Goal: Information Seeking & Learning: Check status

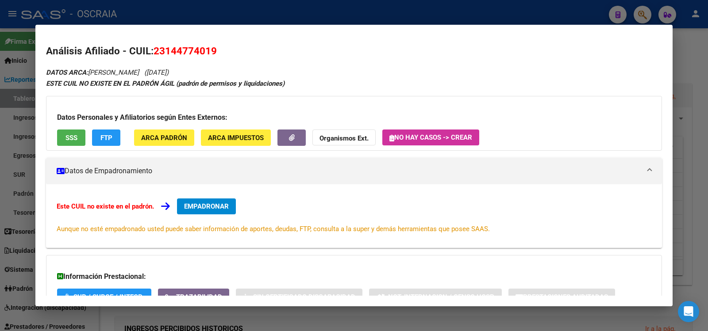
click at [274, 17] on div at bounding box center [354, 165] width 708 height 331
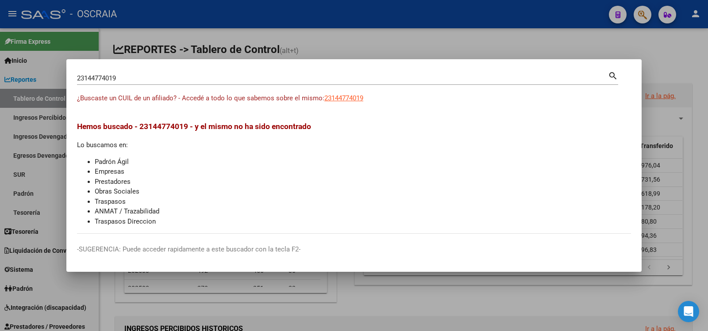
click at [192, 78] on input "23144774019" at bounding box center [342, 78] width 531 height 8
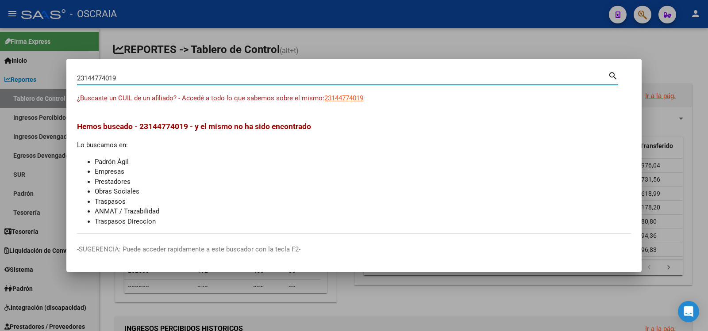
click at [191, 78] on input "23144774019" at bounding box center [342, 78] width 531 height 8
drag, startPoint x: 191, startPoint y: 78, endPoint x: 161, endPoint y: 80, distance: 29.7
click at [161, 80] on input "23144774019" at bounding box center [342, 78] width 531 height 8
paste input "2645498"
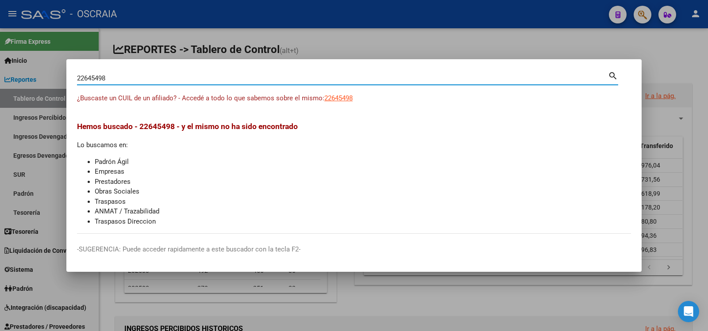
type input "22645498"
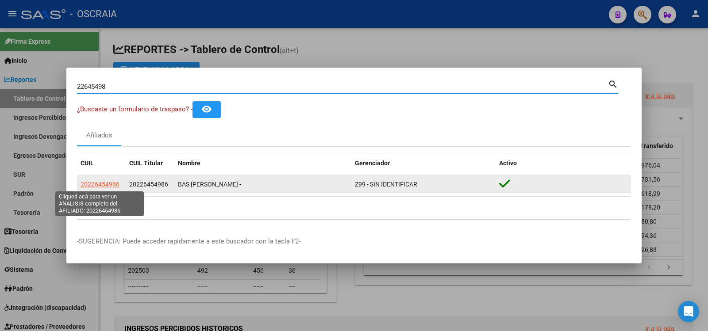
click at [106, 181] on span "20226454986" at bounding box center [100, 184] width 39 height 7
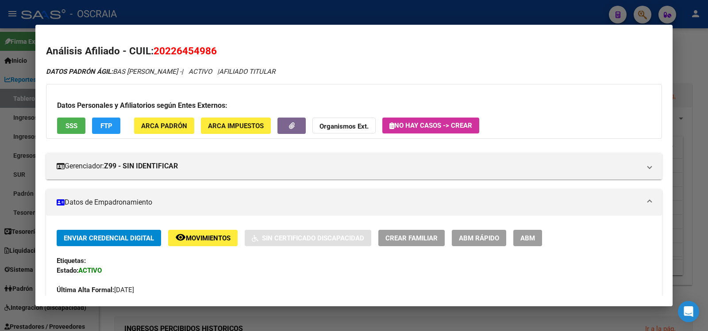
scroll to position [411, 0]
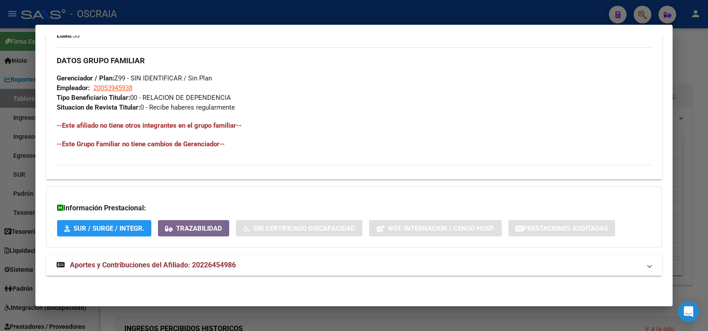
click at [159, 264] on span "Aportes y Contribuciones del Afiliado: 20226454986" at bounding box center [153, 265] width 166 height 8
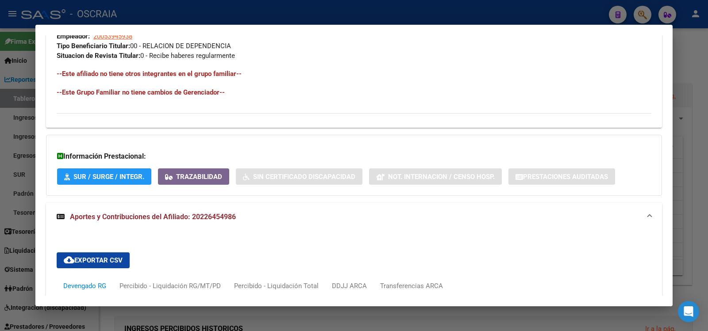
scroll to position [781, 0]
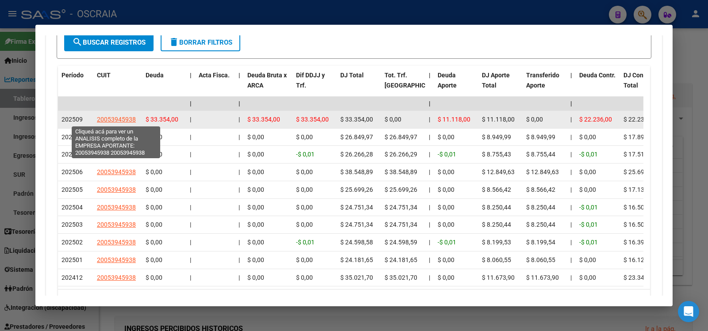
click at [121, 116] on span "20053945938" at bounding box center [116, 119] width 39 height 7
type textarea "20053945938"
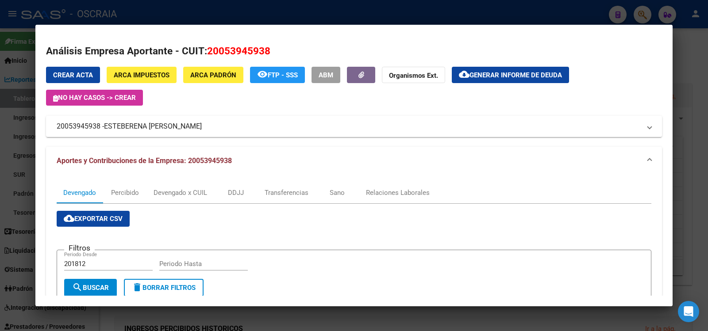
click at [174, 5] on div at bounding box center [354, 165] width 708 height 331
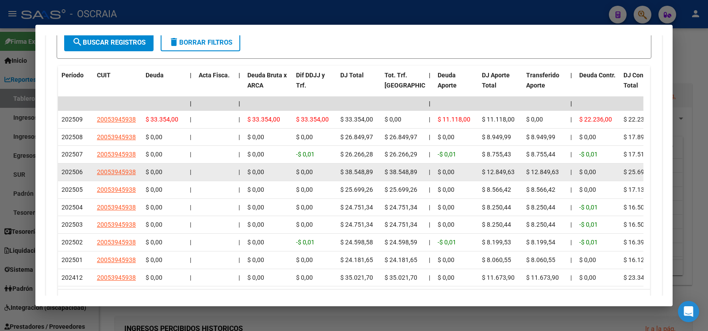
scroll to position [849, 0]
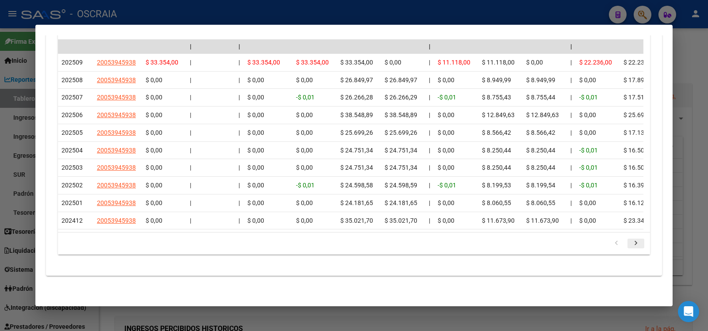
click at [631, 240] on icon "go to next page" at bounding box center [636, 244] width 12 height 11
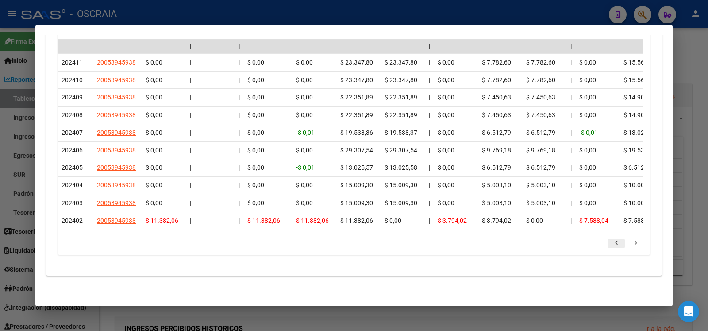
click at [610, 247] on icon "go to previous page" at bounding box center [616, 244] width 12 height 11
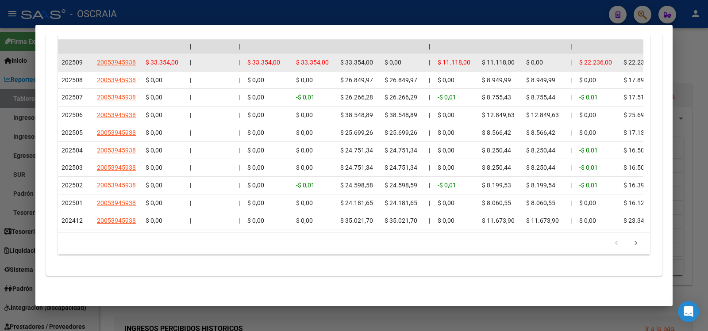
click at [107, 54] on datatable-body-cell "20053945938" at bounding box center [117, 62] width 49 height 17
click at [106, 59] on span "20053945938" at bounding box center [116, 62] width 39 height 7
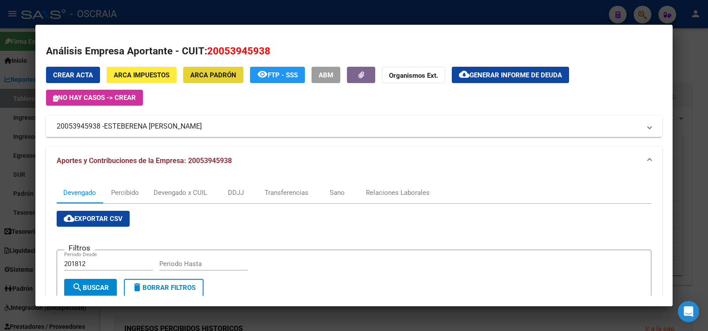
click at [217, 79] on span "ARCA Padrón" at bounding box center [213, 75] width 46 height 8
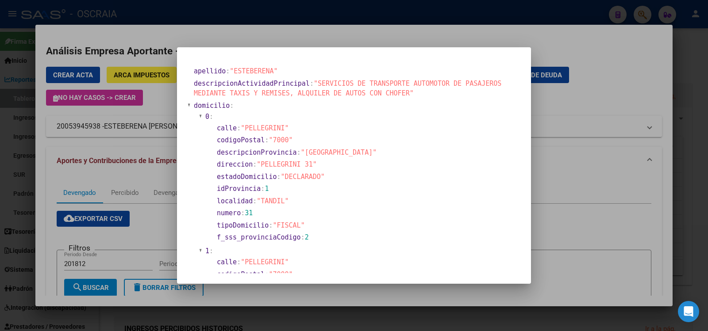
click at [141, 37] on div at bounding box center [354, 165] width 708 height 331
